Goal: Task Accomplishment & Management: Complete application form

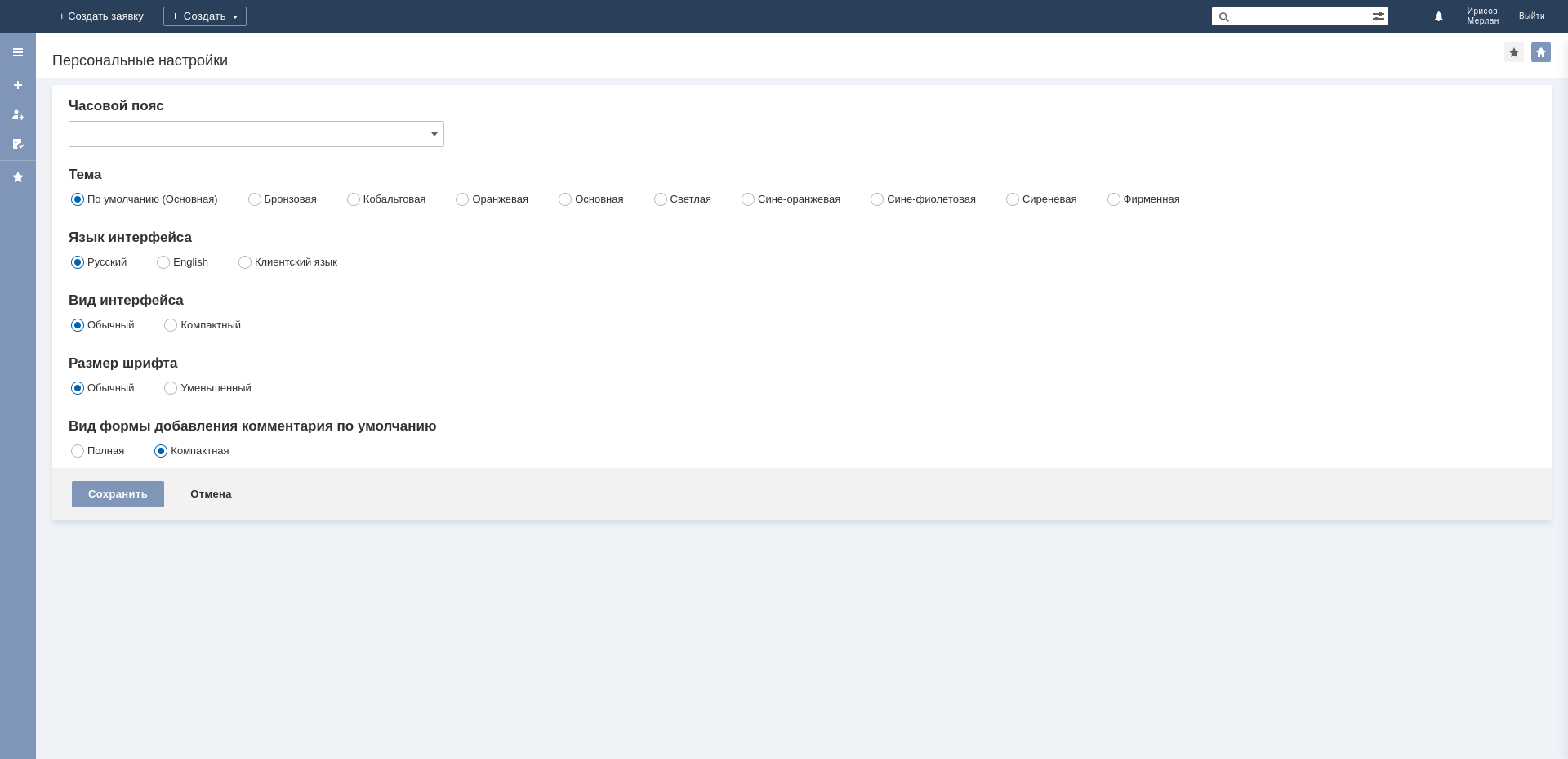
type input "[не указано]"
click at [154, 18] on link "+ Создать заявку" at bounding box center [102, 16] width 105 height 32
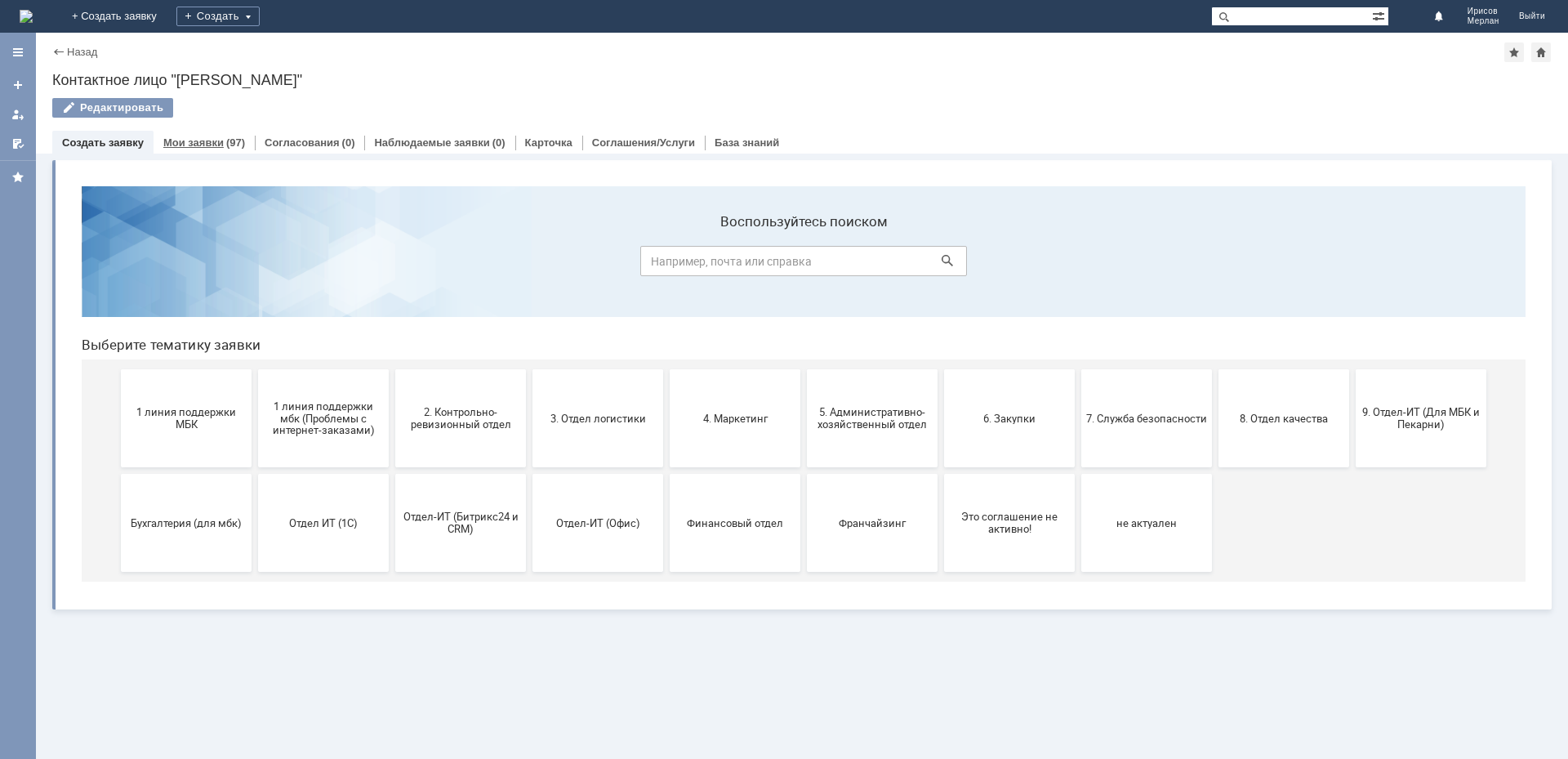
click at [218, 138] on link "Мои заявки" at bounding box center [193, 142] width 61 height 12
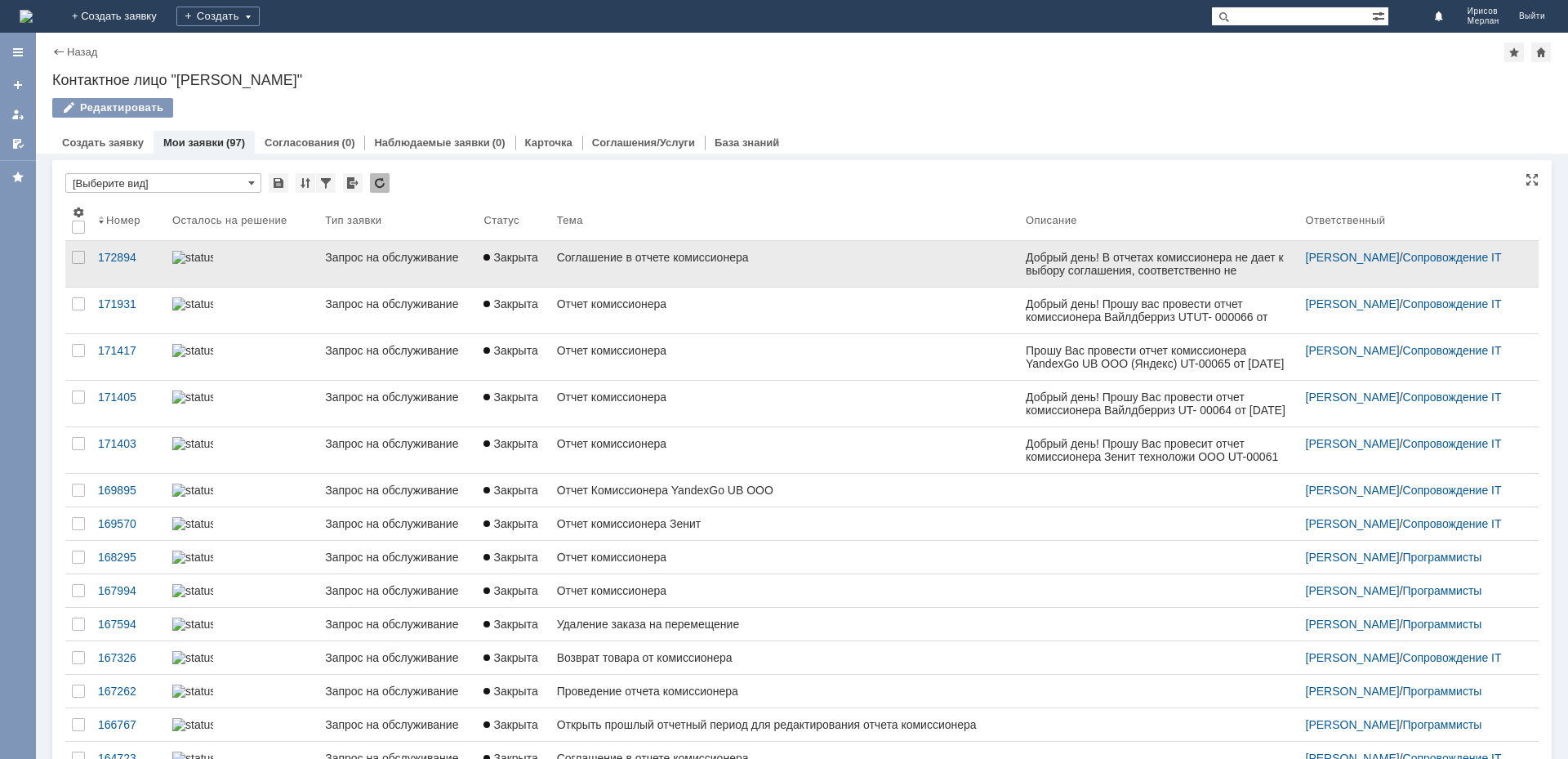
click at [366, 270] on link "Запрос на обслуживание" at bounding box center [398, 264] width 158 height 46
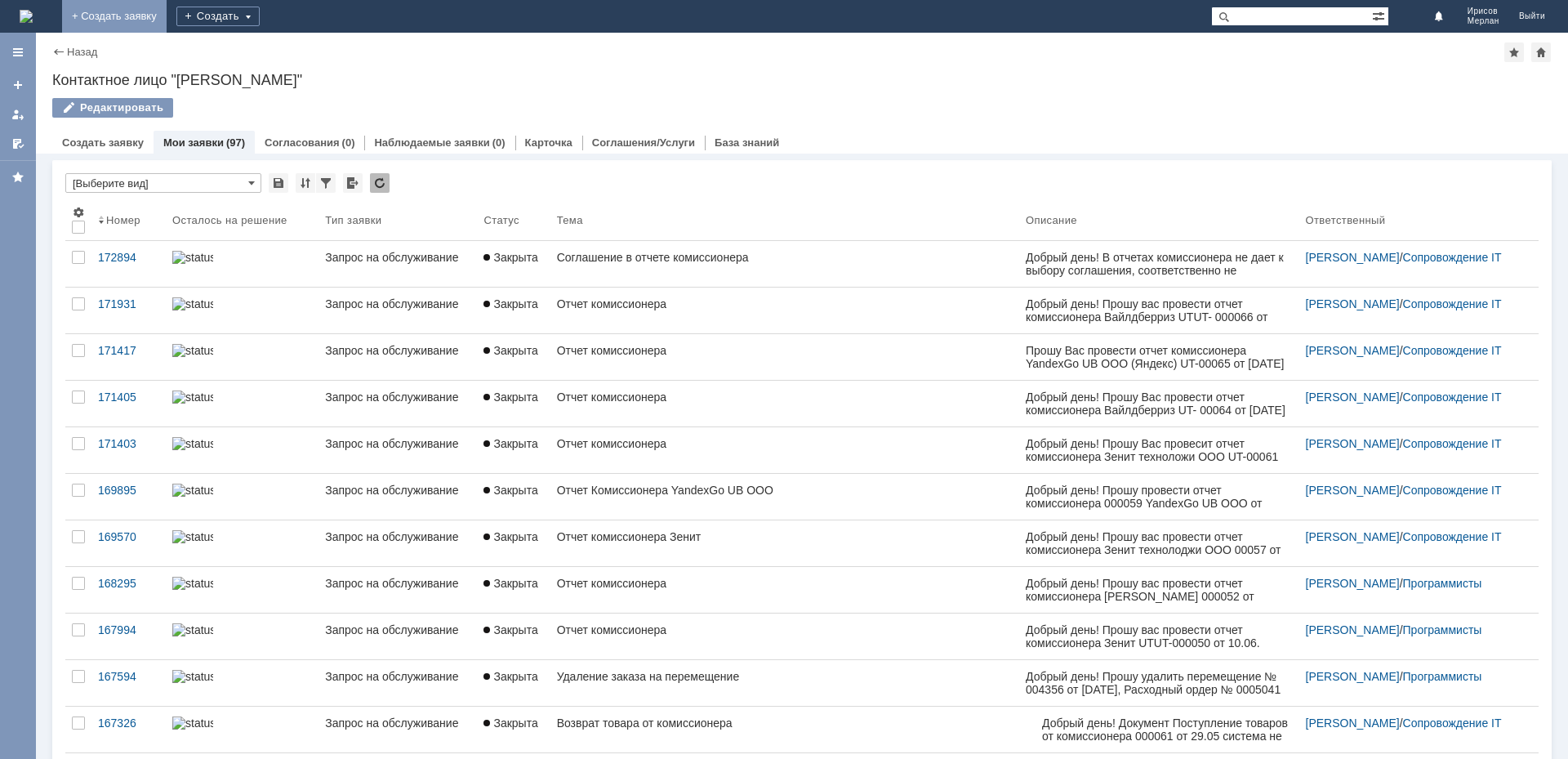
click at [166, 19] on link "+ Создать заявку" at bounding box center [115, 16] width 105 height 32
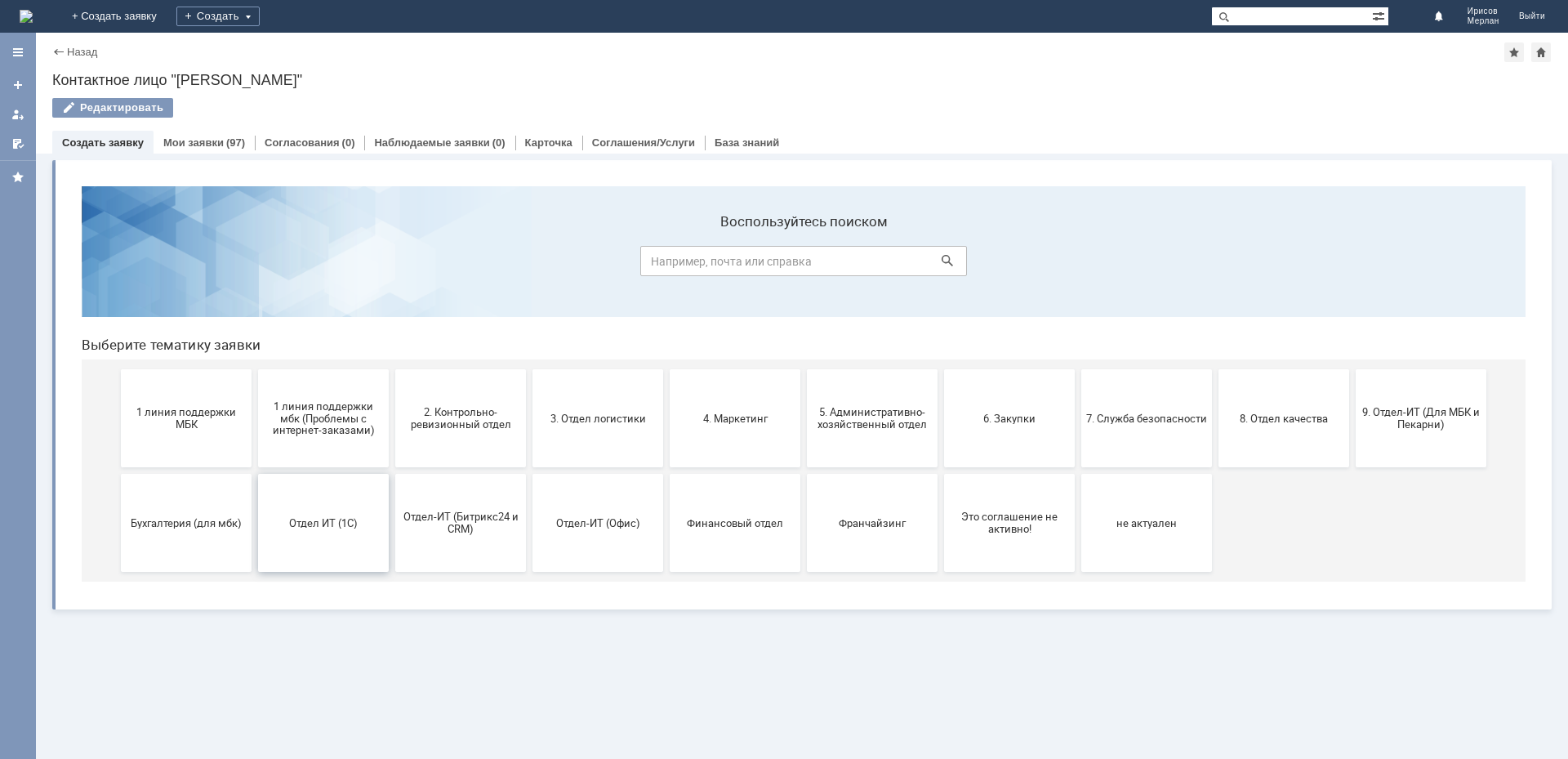
click at [339, 543] on button "Отдел ИТ (1С)" at bounding box center [323, 523] width 131 height 98
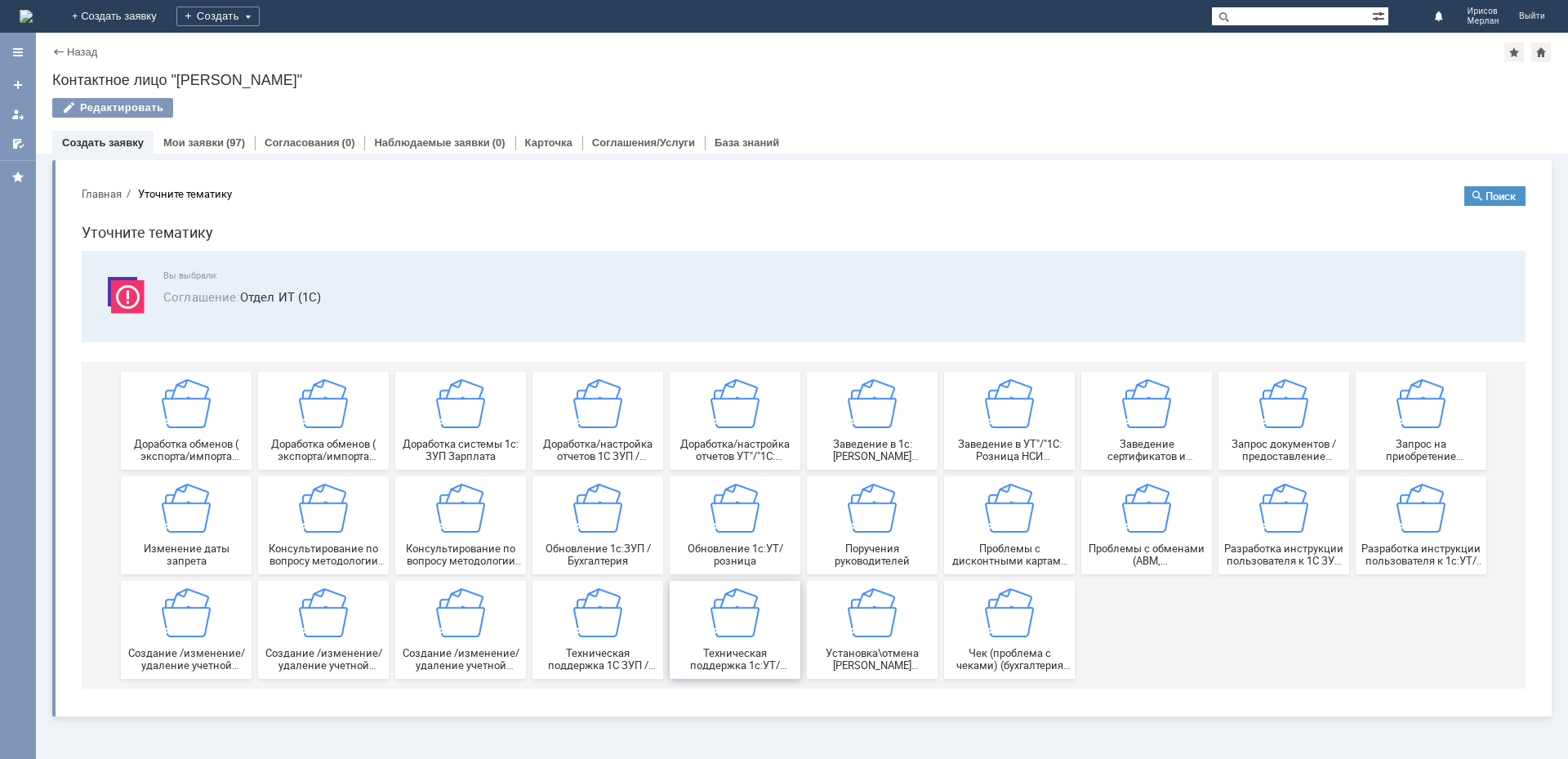
click at [747, 649] on span "Техническая поддержка 1с:УТ/розница" at bounding box center [735, 658] width 121 height 24
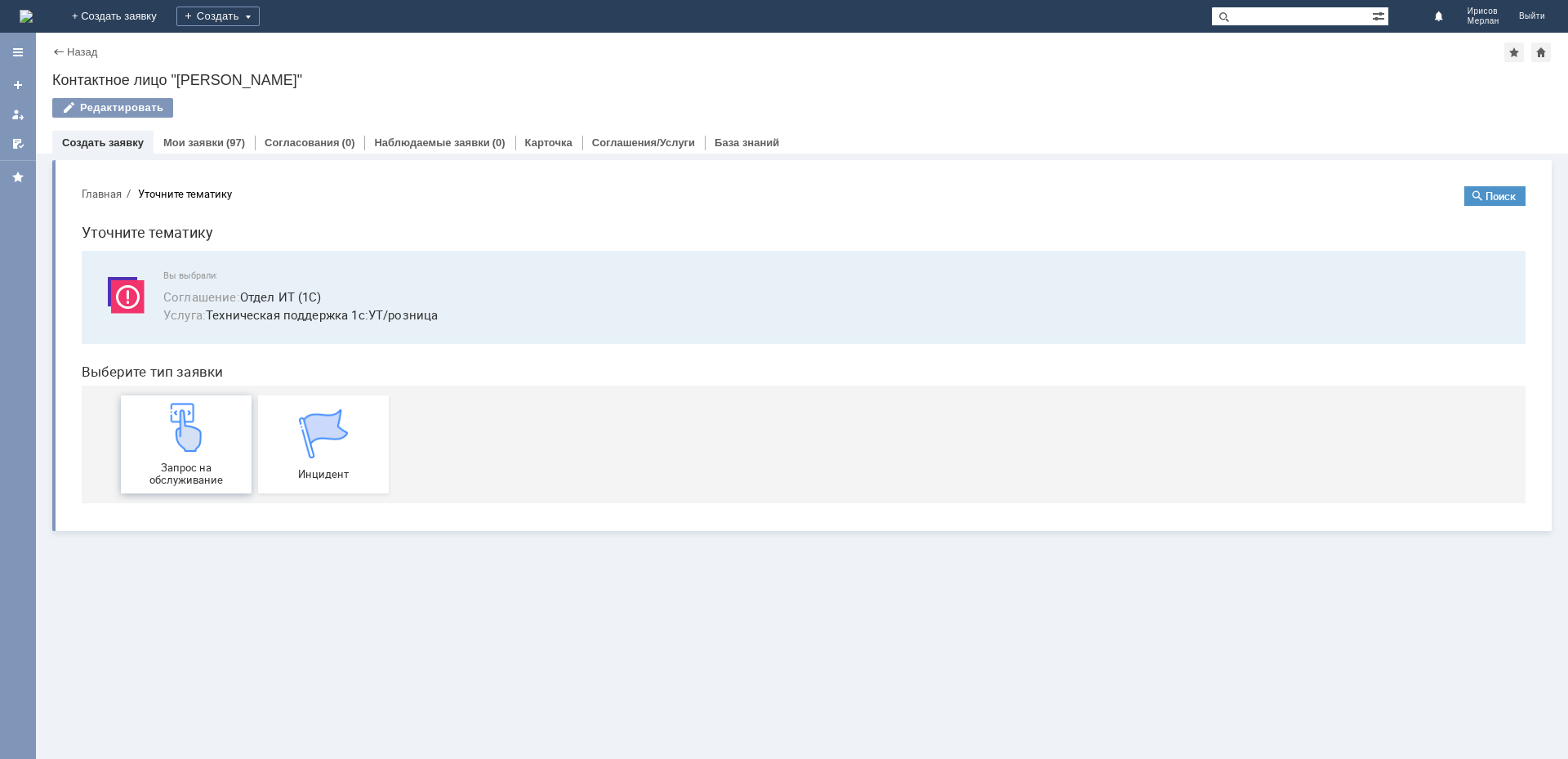
click at [227, 449] on div "Запрос на обслуживание" at bounding box center [186, 444] width 121 height 83
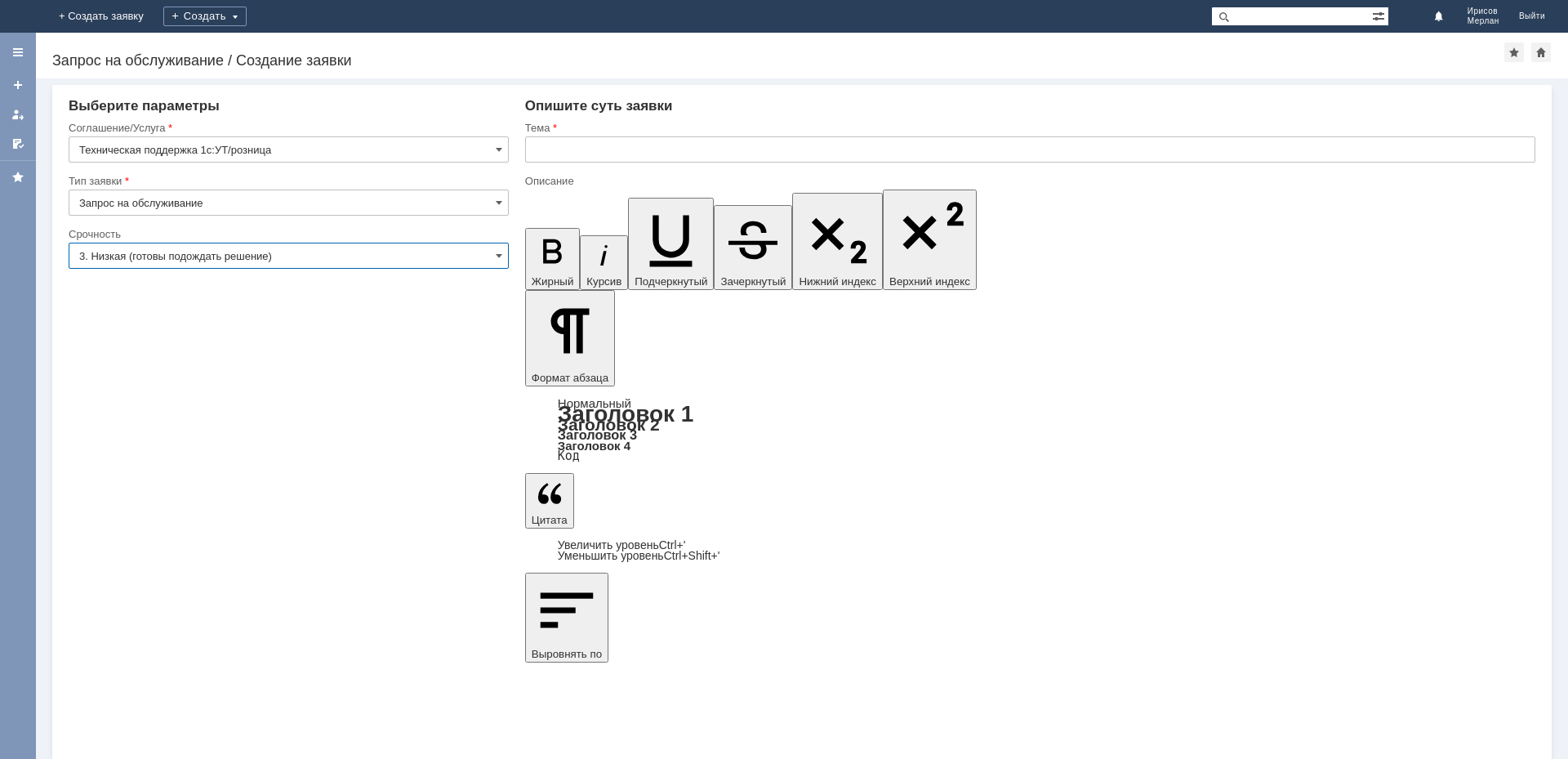
click at [131, 265] on input "3. Низкая (готовы подождать решение)" at bounding box center [288, 255] width 440 height 26
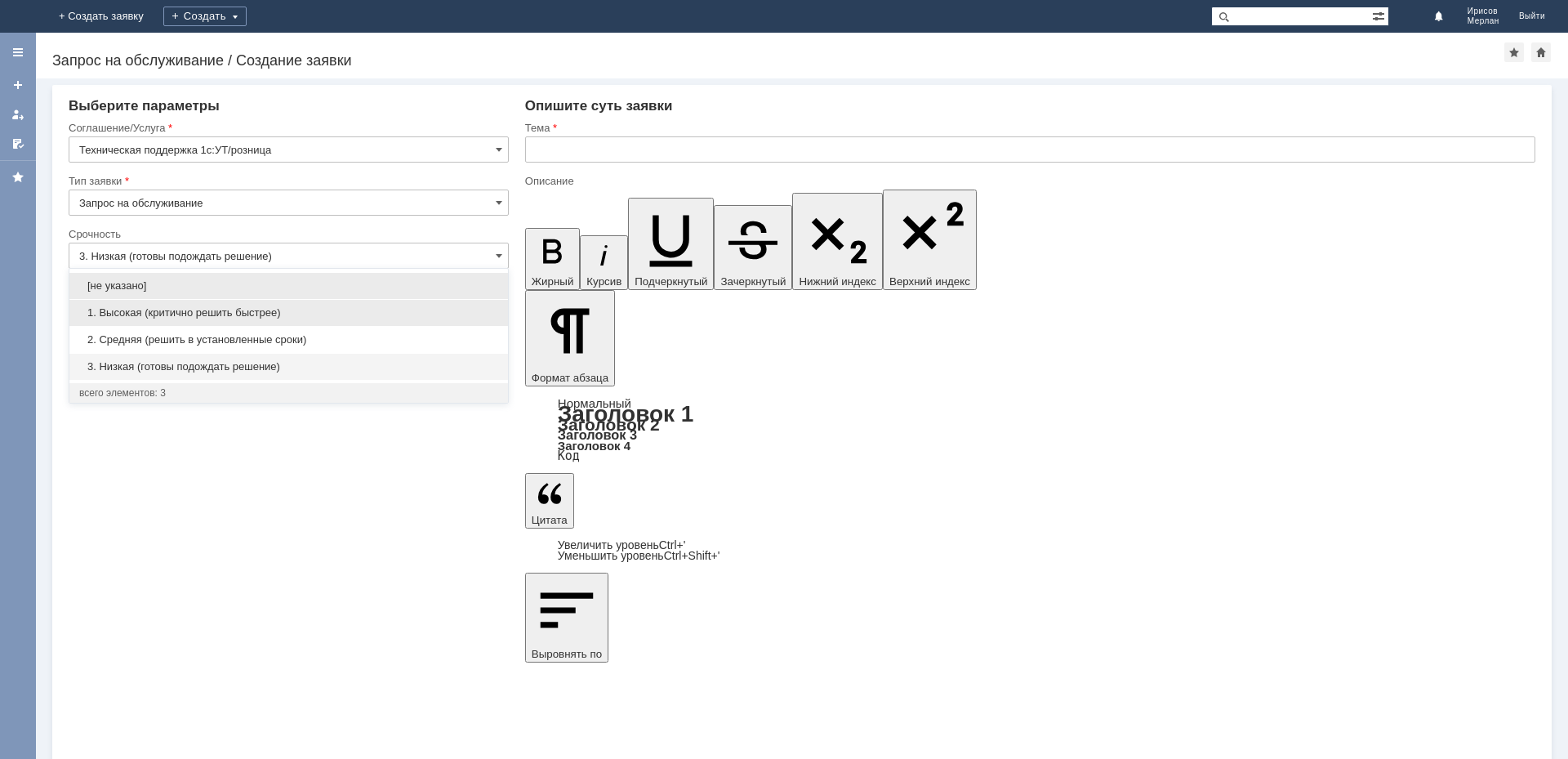
click at [159, 306] on span "1. Высокая (критично решить быстрее)" at bounding box center [288, 313] width 419 height 13
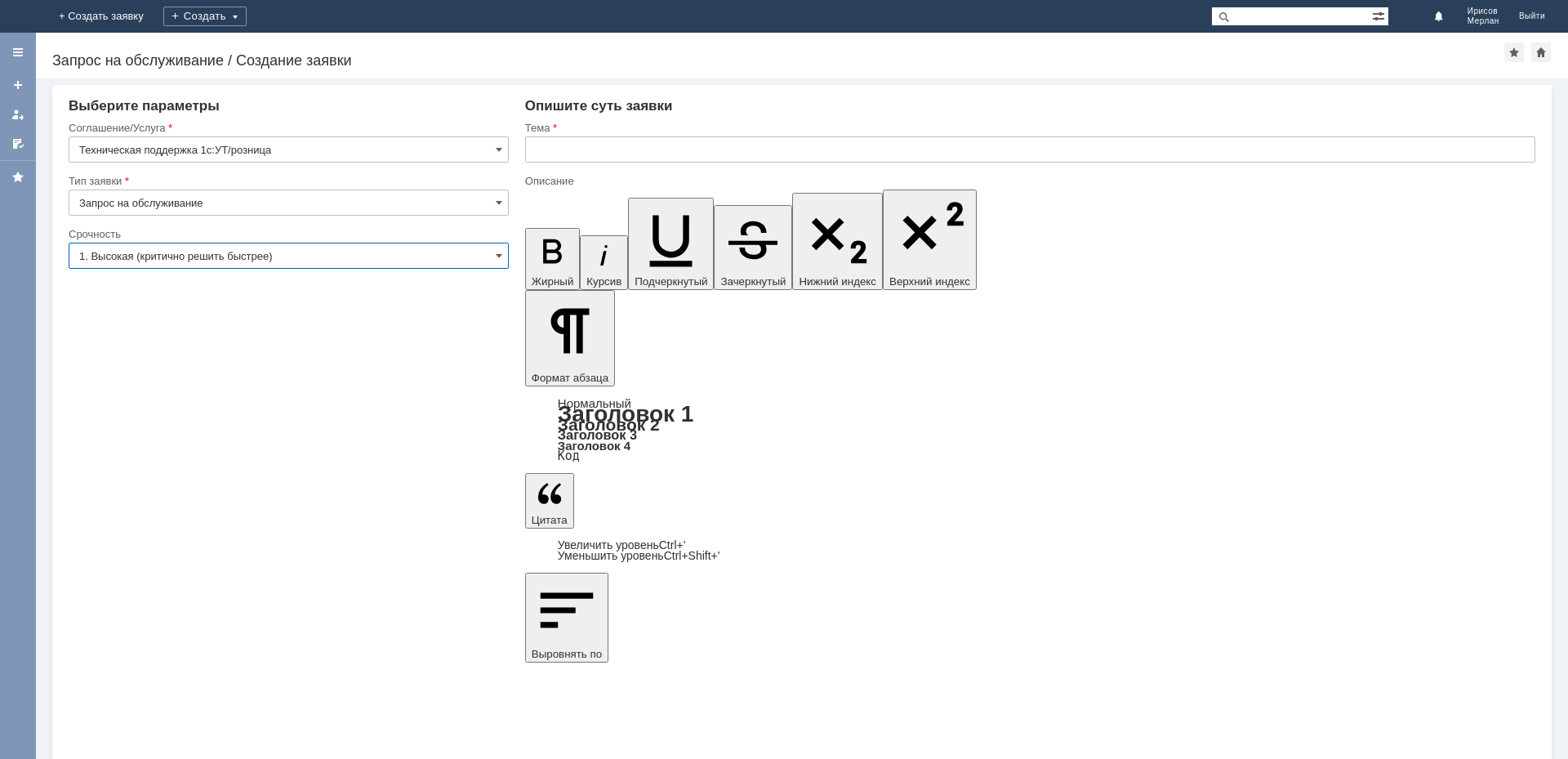
type input "1. Высокая (критично решить быстрее)"
click at [598, 151] on input "text" at bounding box center [1030, 149] width 1010 height 26
type input "Отчет комиссионера"
drag, startPoint x: 569, startPoint y: 5733, endPoint x: 583, endPoint y: 5733, distance: 14.0
